Goal: Transaction & Acquisition: Purchase product/service

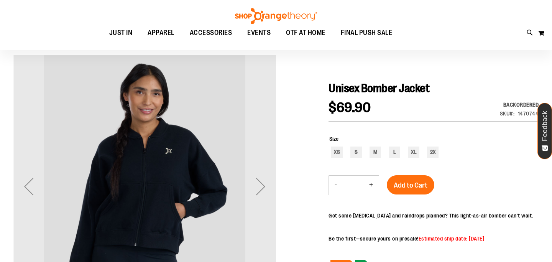
scroll to position [56, 0]
click at [540, 32] on button "My Cart 0" at bounding box center [541, 33] width 7 height 12
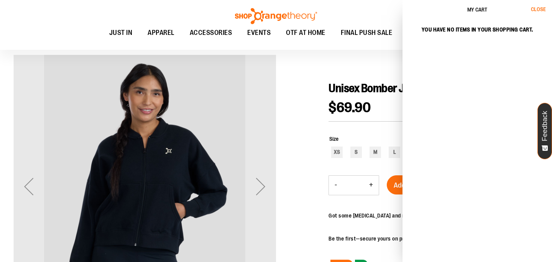
click at [539, 12] on span "Close" at bounding box center [538, 9] width 15 height 6
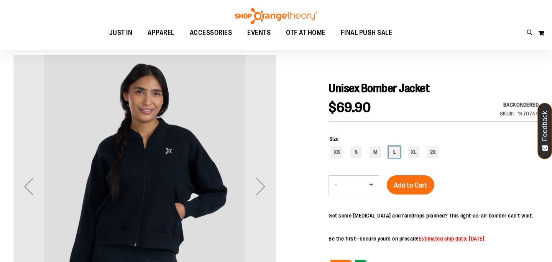
click at [390, 151] on div "L" at bounding box center [393, 151] width 11 height 11
type input "***"
click at [404, 187] on span "Add to Cart" at bounding box center [410, 185] width 34 height 8
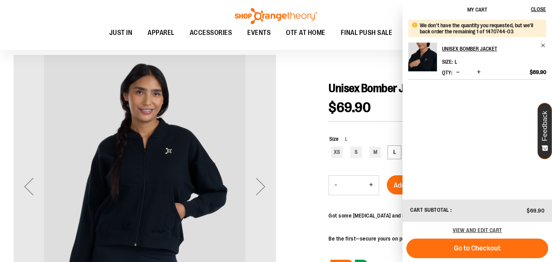
click at [365, 65] on div at bounding box center [275, 221] width 525 height 333
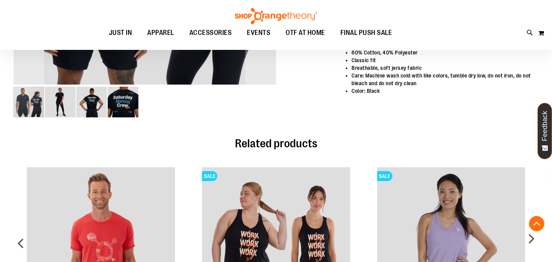
scroll to position [203, 0]
